Goal: Task Accomplishment & Management: Manage account settings

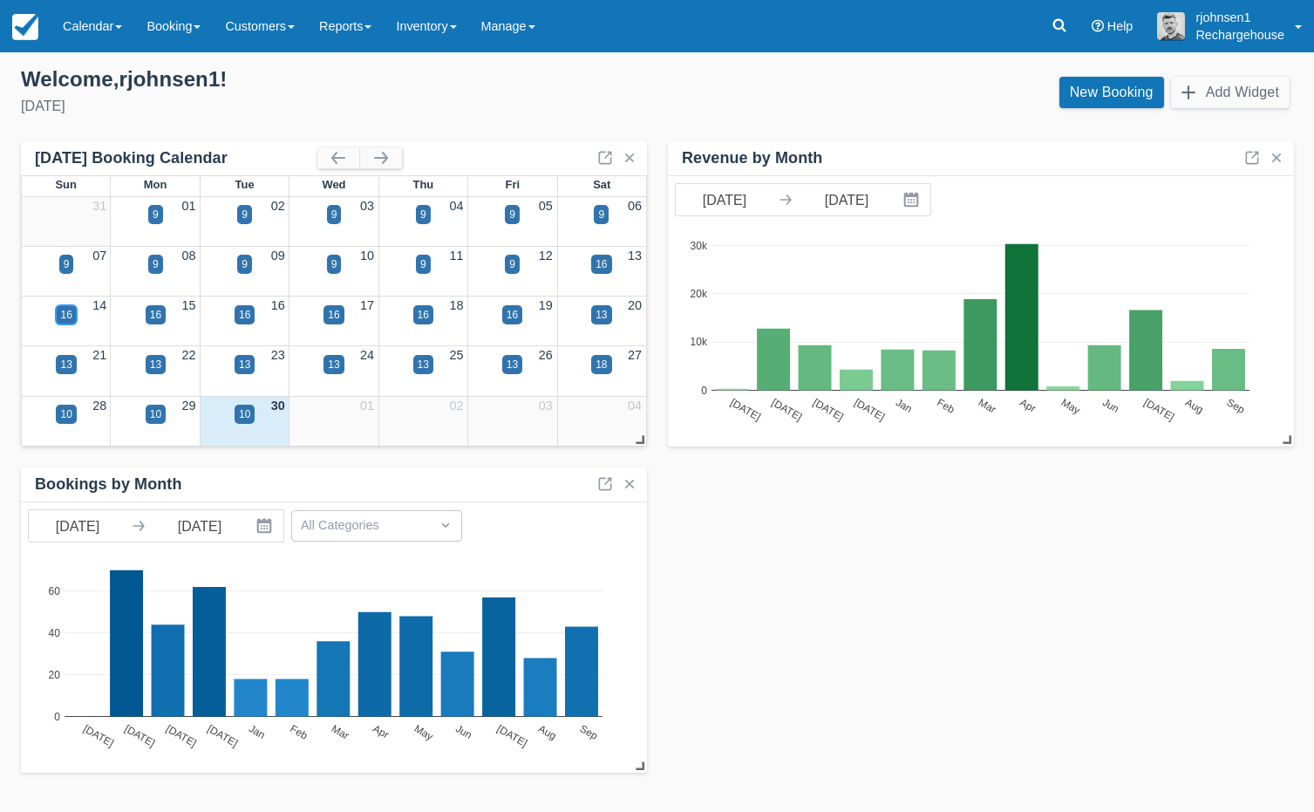
click at [66, 311] on div "16" at bounding box center [65, 315] width 11 height 16
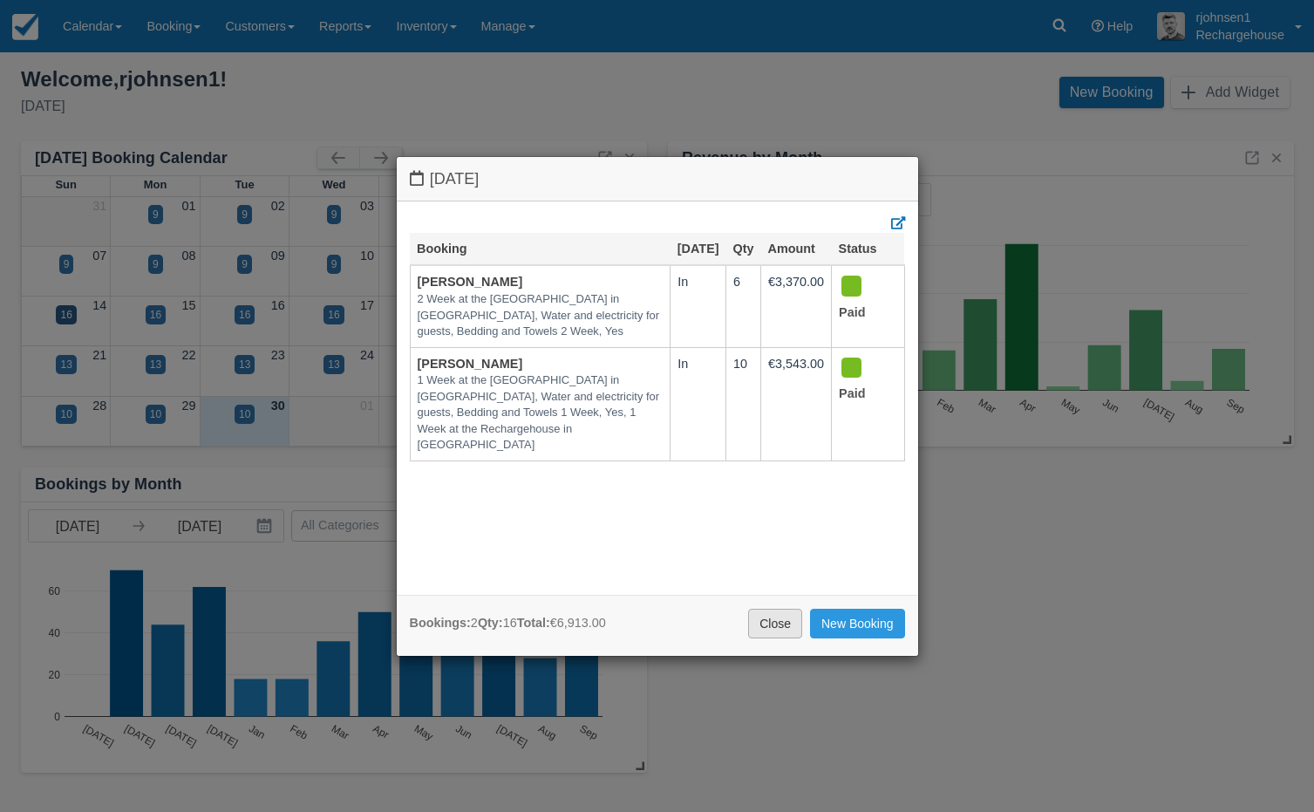
click at [778, 625] on link "Close" at bounding box center [775, 624] width 54 height 30
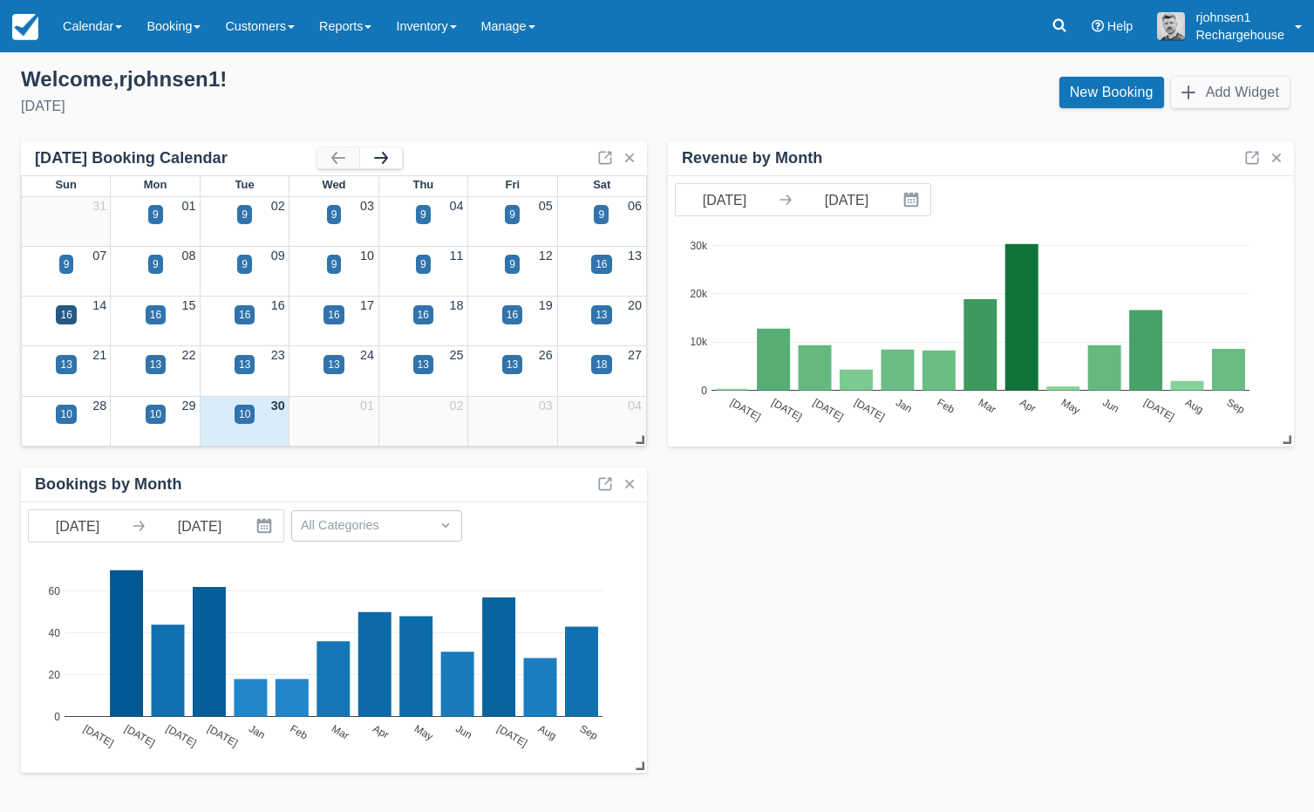
click at [373, 154] on button "button" at bounding box center [381, 157] width 42 height 21
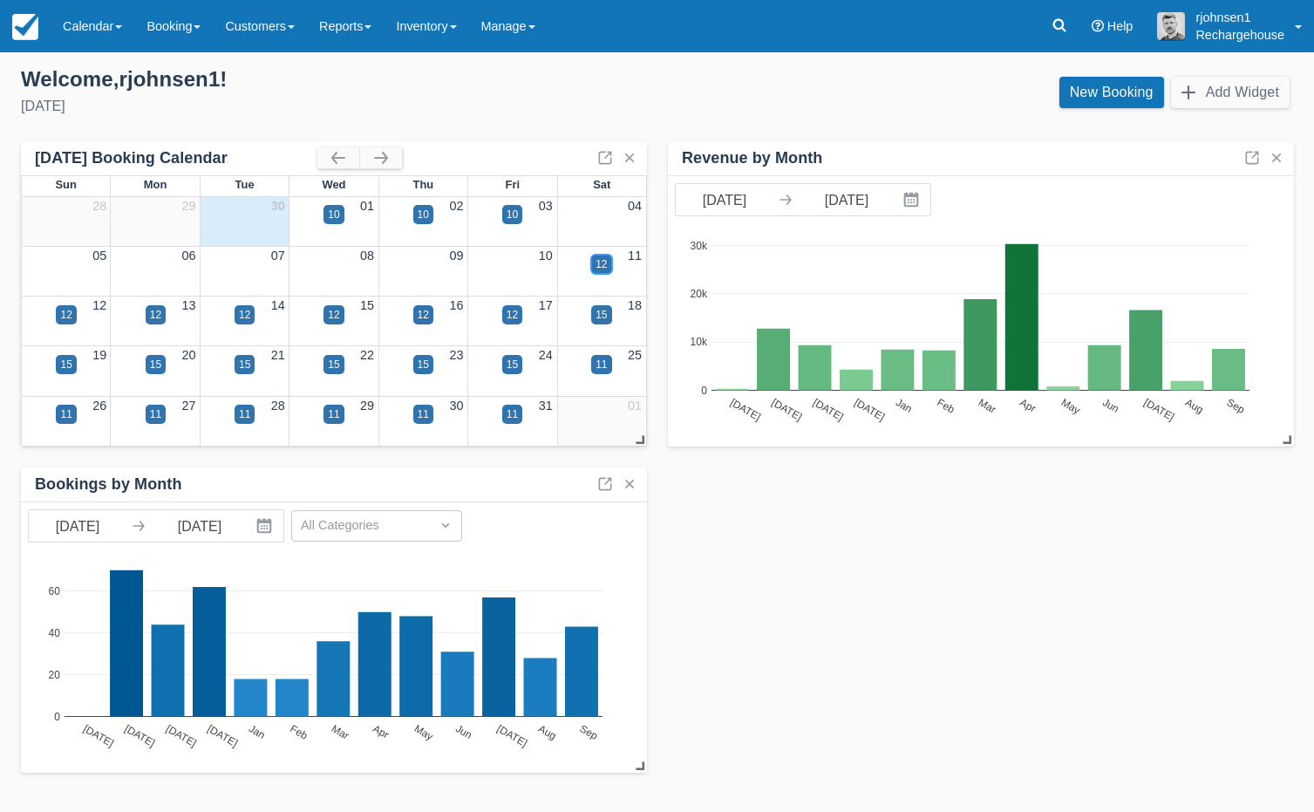
click at [602, 265] on div "12" at bounding box center [601, 264] width 11 height 16
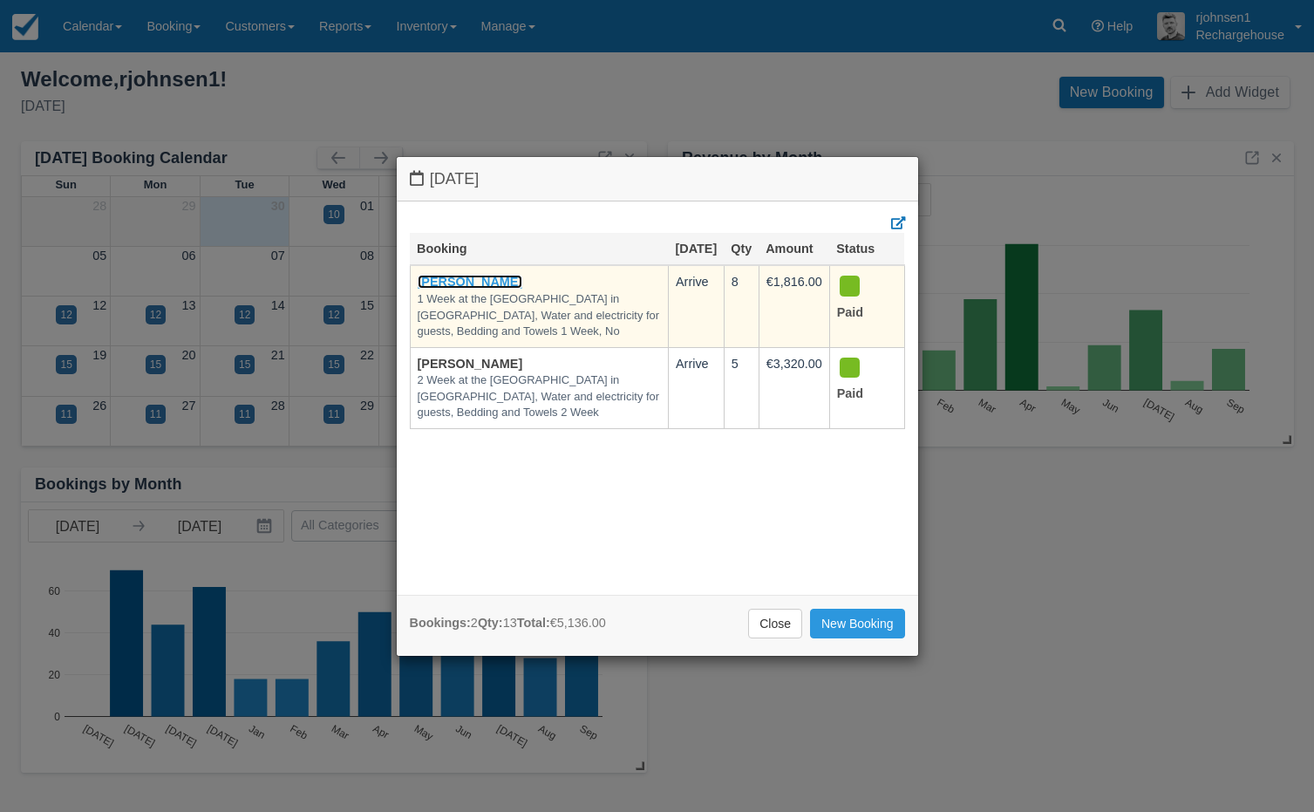
click at [458, 289] on link "[PERSON_NAME]" at bounding box center [471, 282] width 106 height 14
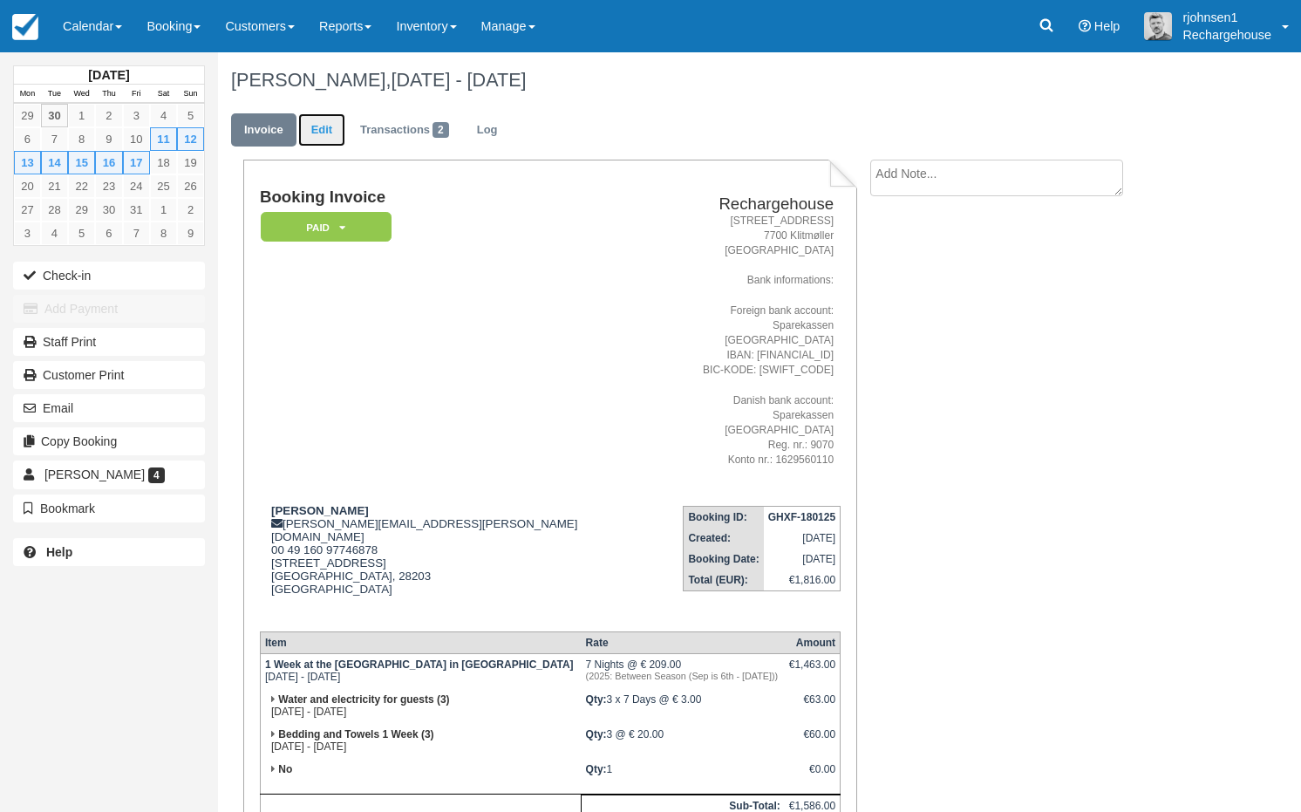
click at [324, 133] on link "Edit" at bounding box center [321, 130] width 47 height 34
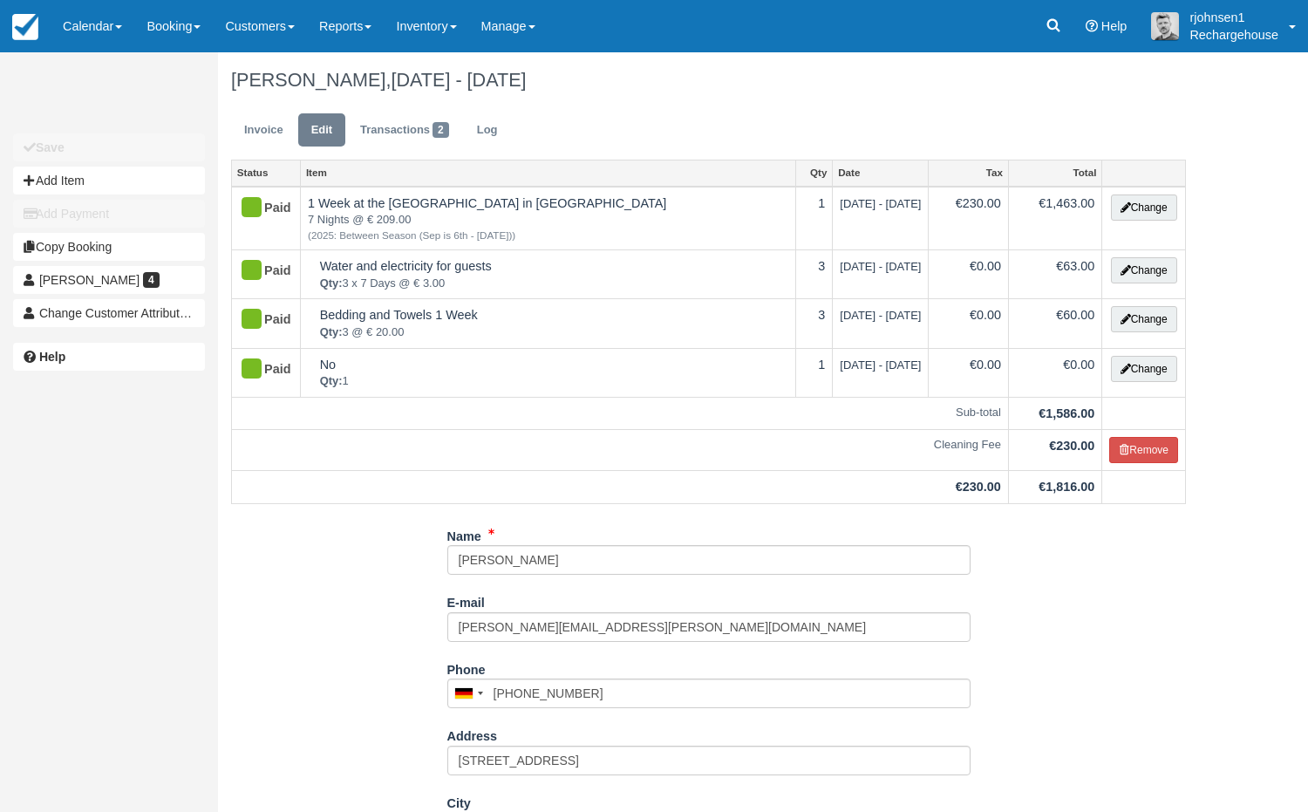
type input "0160 97746878"
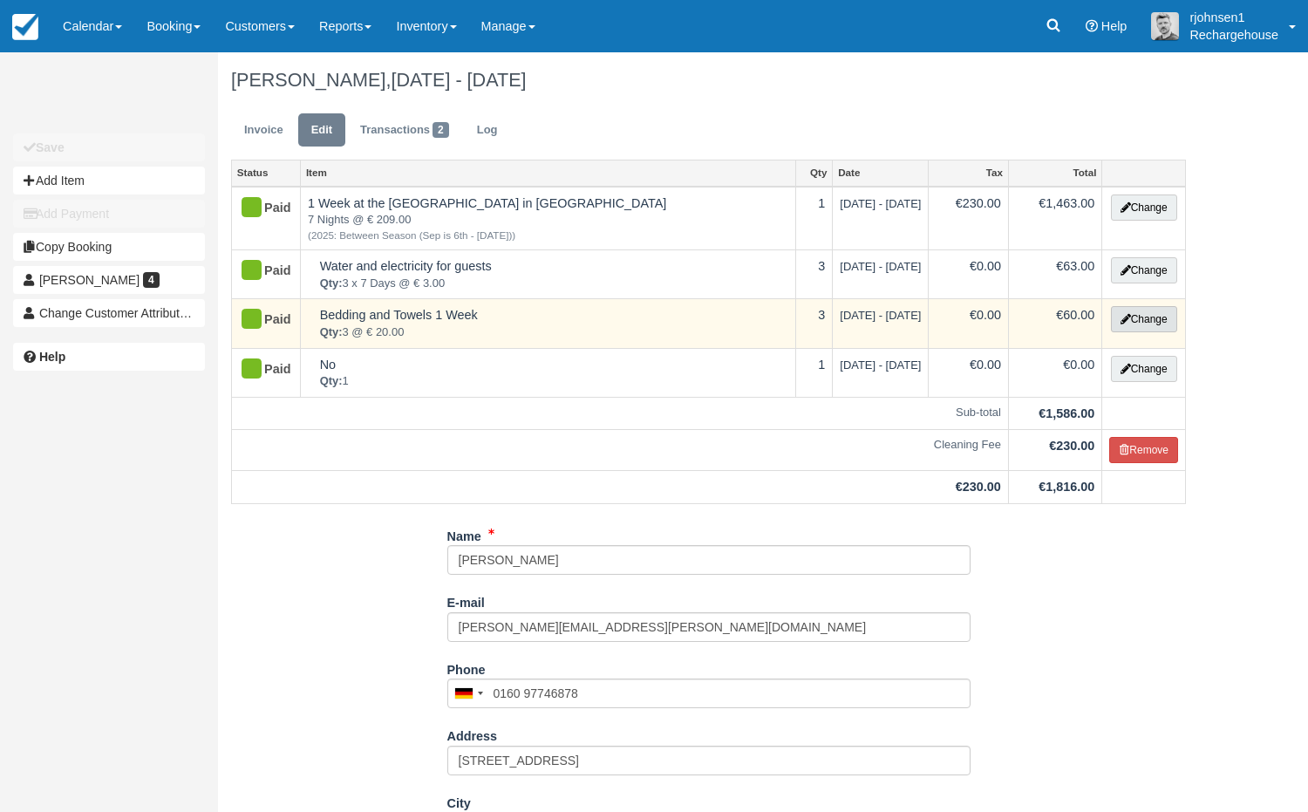
click at [1142, 324] on button "Change" at bounding box center [1144, 319] width 66 height 26
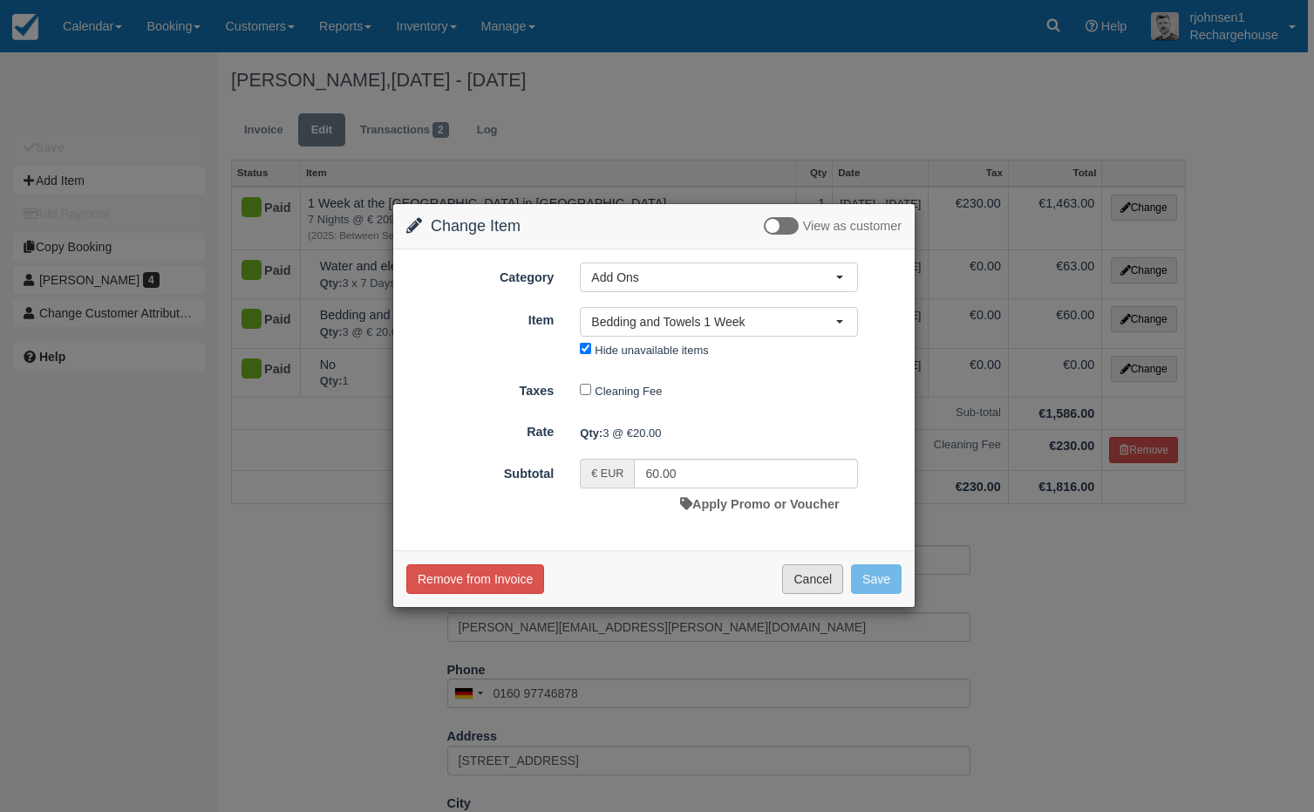
click at [817, 568] on button "Cancel" at bounding box center [812, 579] width 61 height 30
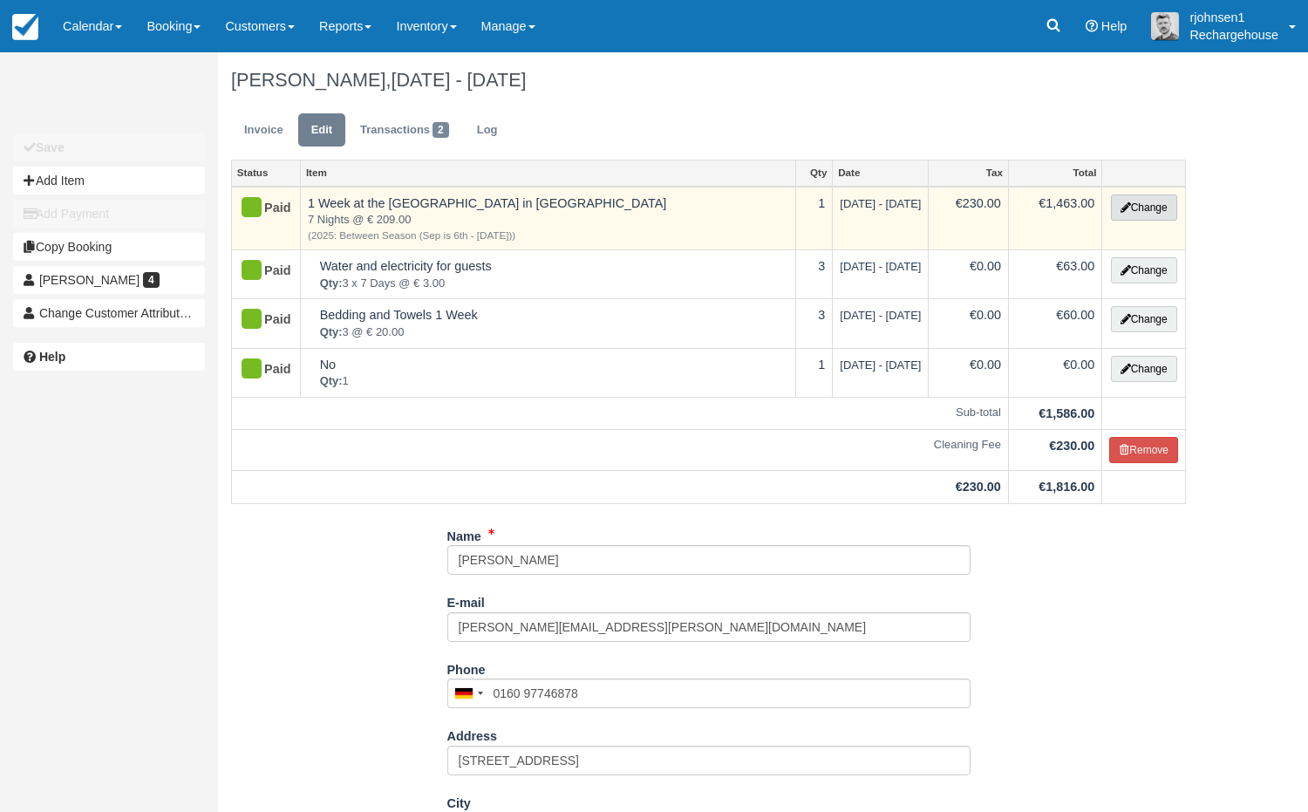
click at [1130, 203] on button "Change" at bounding box center [1144, 208] width 66 height 26
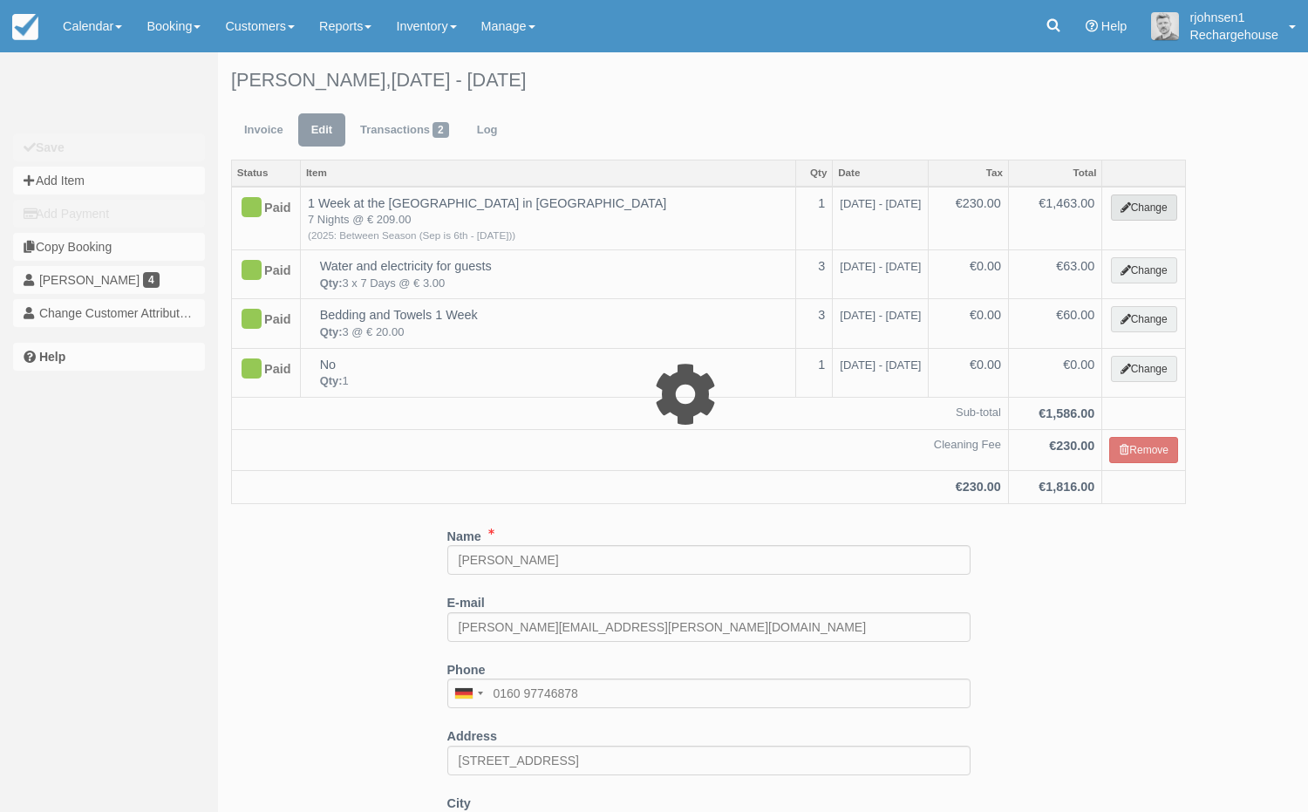
select select "3"
type input "1463.00"
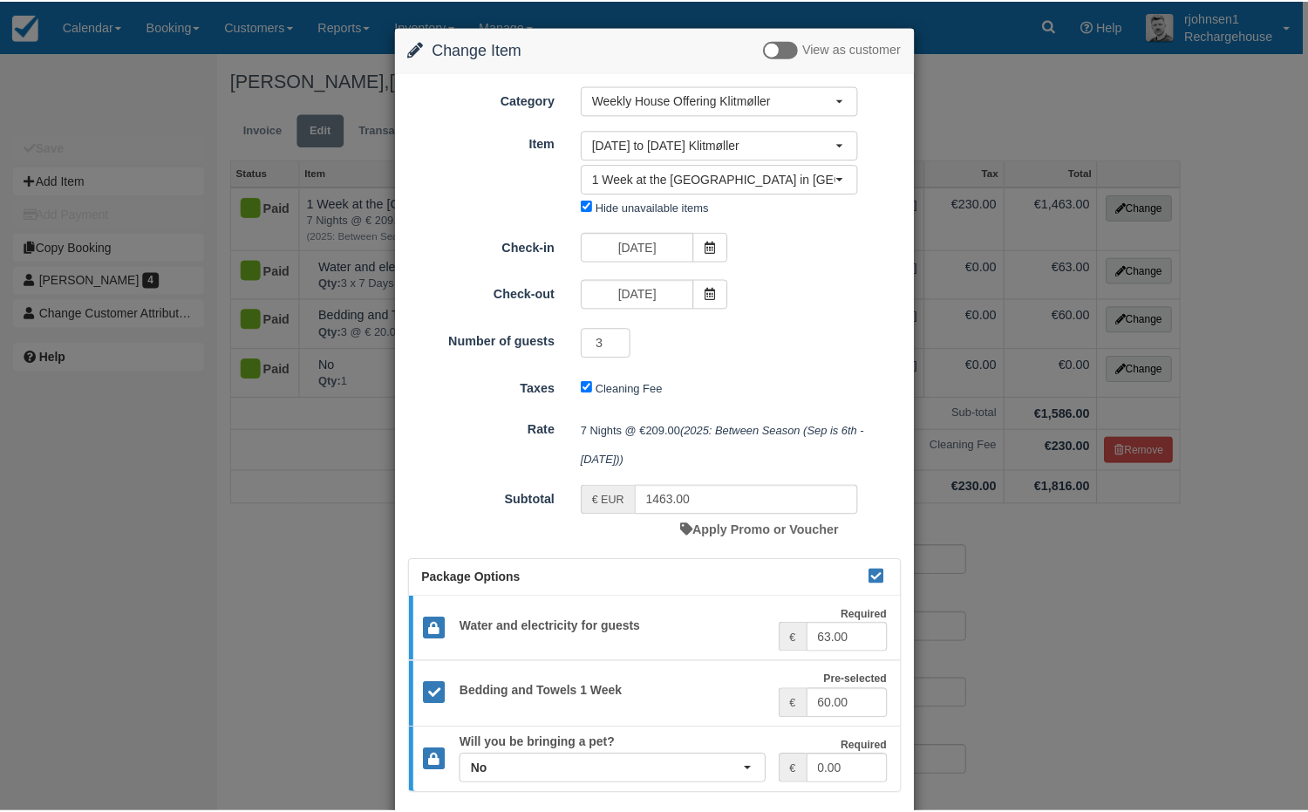
scroll to position [97, 0]
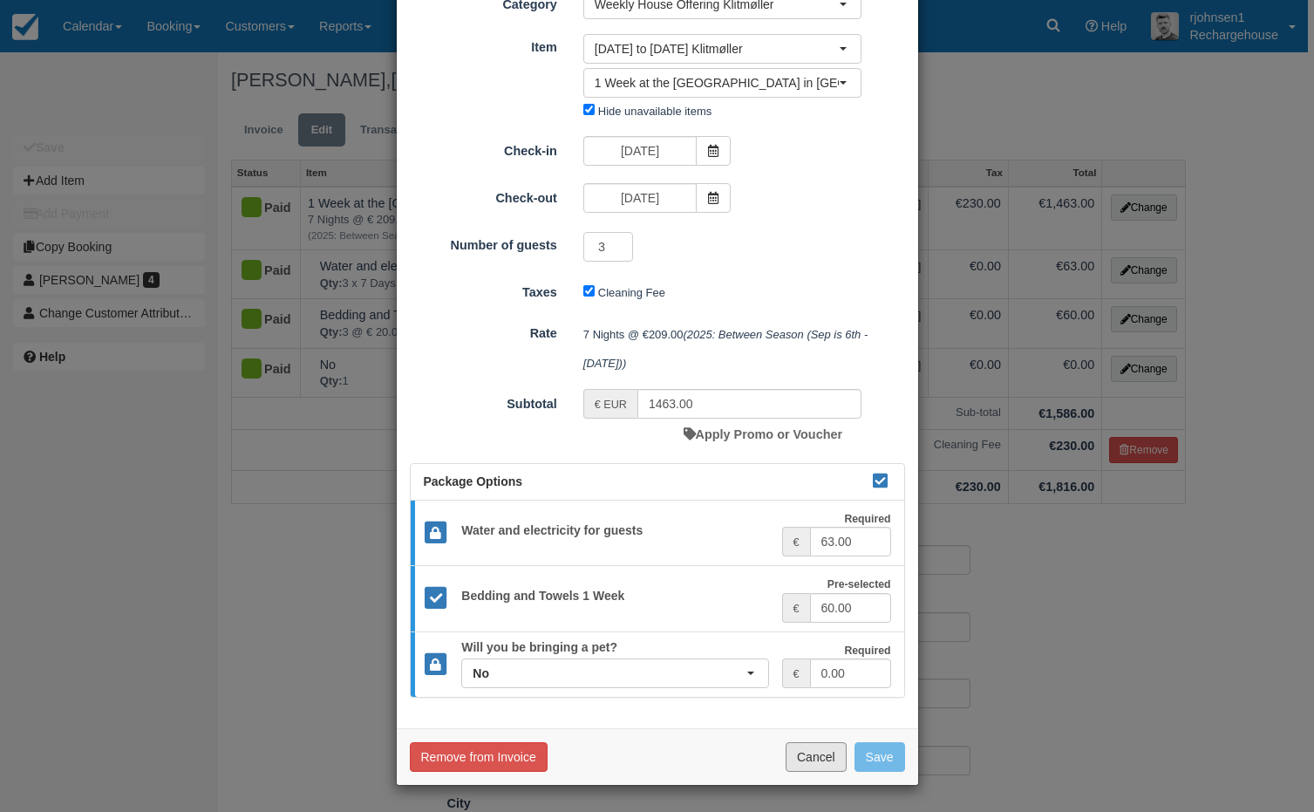
drag, startPoint x: 797, startPoint y: 756, endPoint x: 836, endPoint y: 743, distance: 40.5
click at [797, 756] on button "Cancel" at bounding box center [816, 757] width 61 height 30
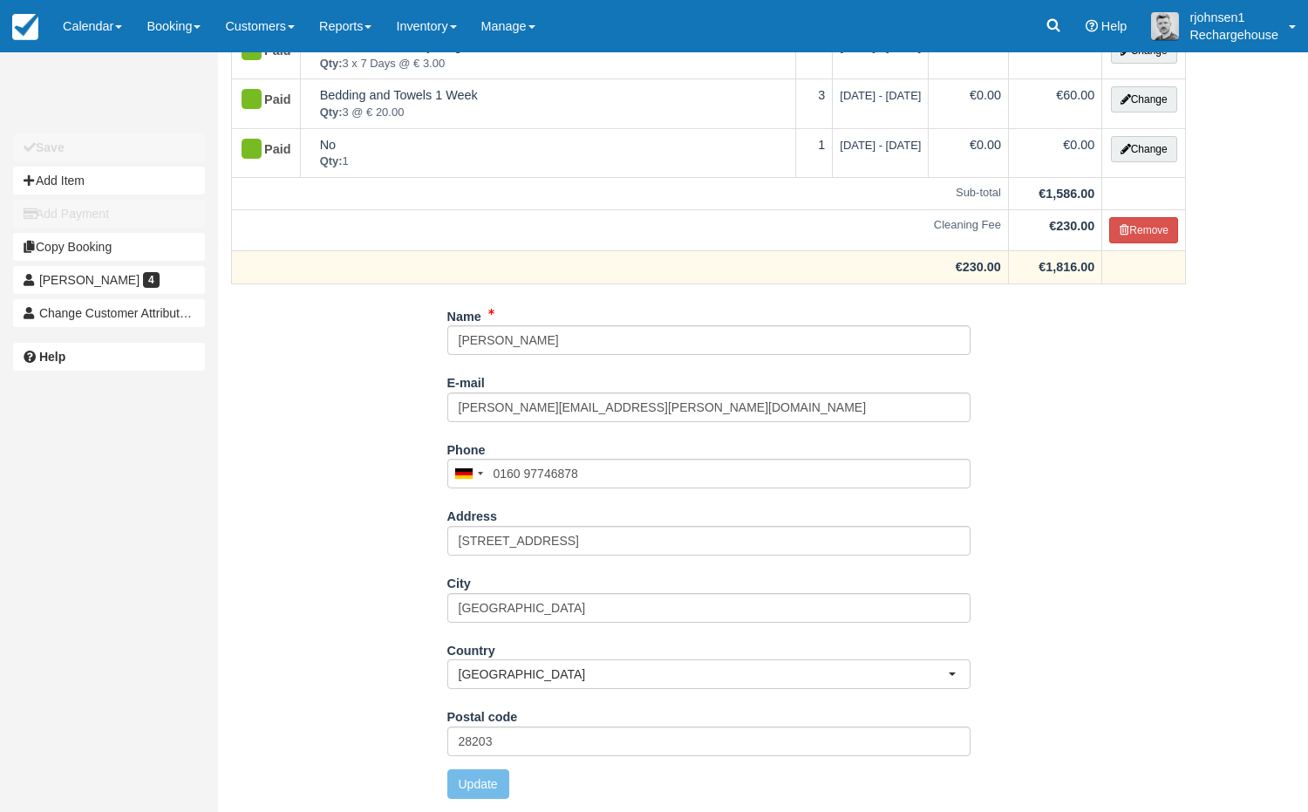
scroll to position [0, 0]
